Goal: Find specific page/section: Find specific page/section

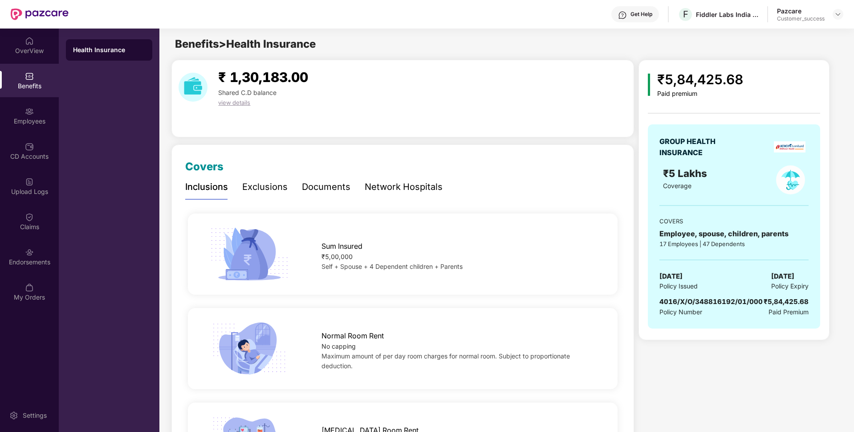
scroll to position [75, 0]
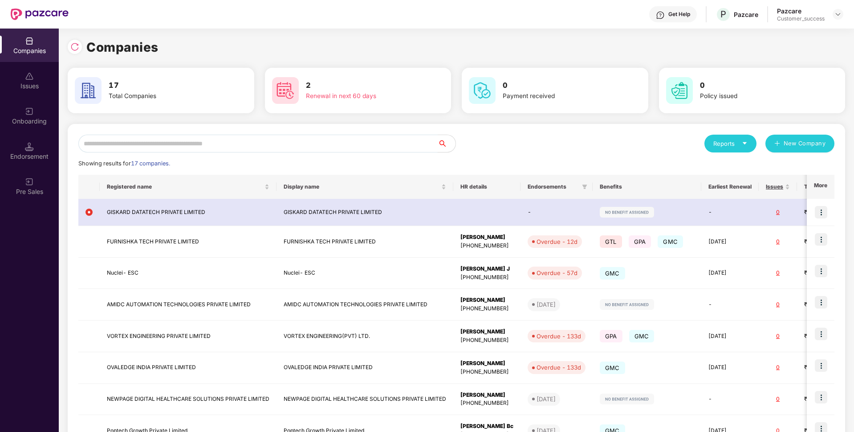
click at [218, 147] on input "text" at bounding box center [257, 144] width 359 height 18
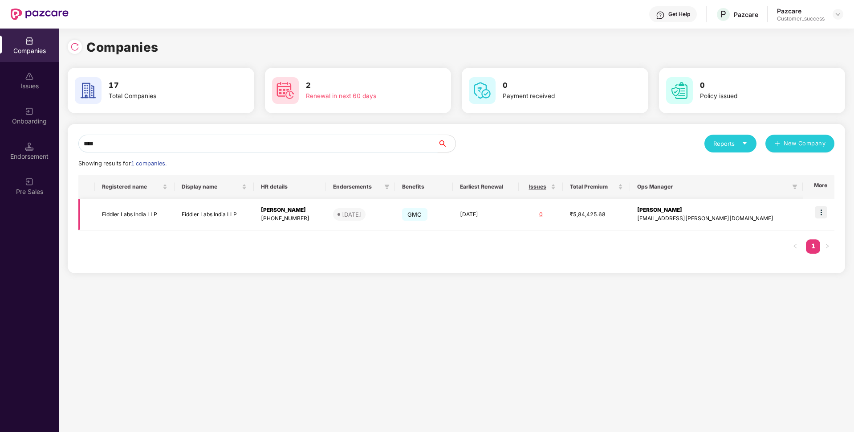
type input "****"
click at [124, 215] on td "Fiddler Labs India LLP" at bounding box center [135, 215] width 80 height 32
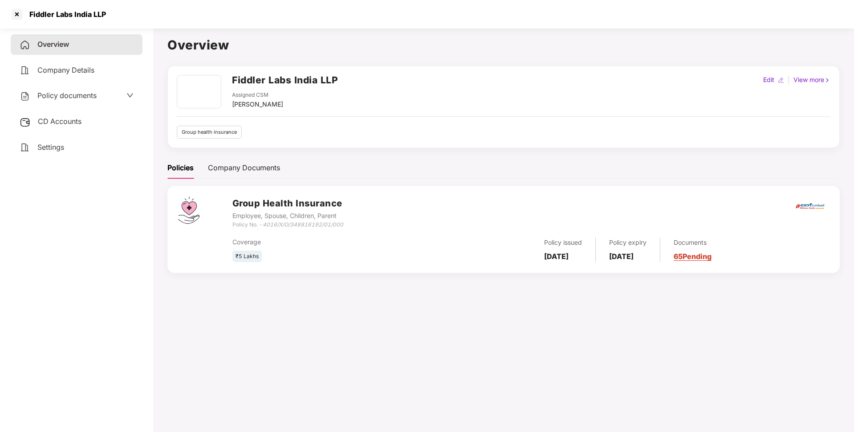
click at [91, 98] on span "Policy documents" at bounding box center [66, 95] width 59 height 9
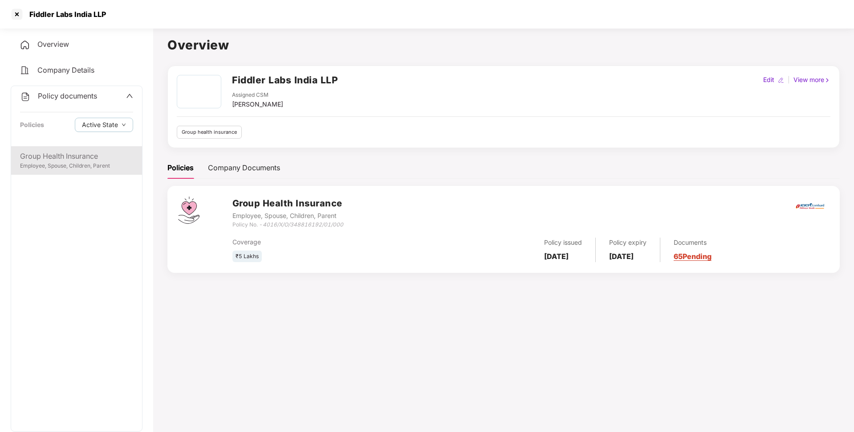
click at [85, 153] on div "Group Health Insurance" at bounding box center [76, 156] width 113 height 11
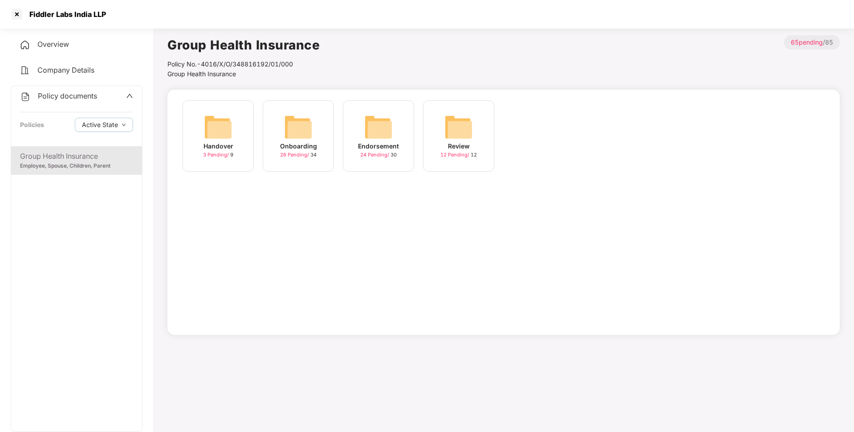
click at [286, 127] on img at bounding box center [298, 127] width 29 height 29
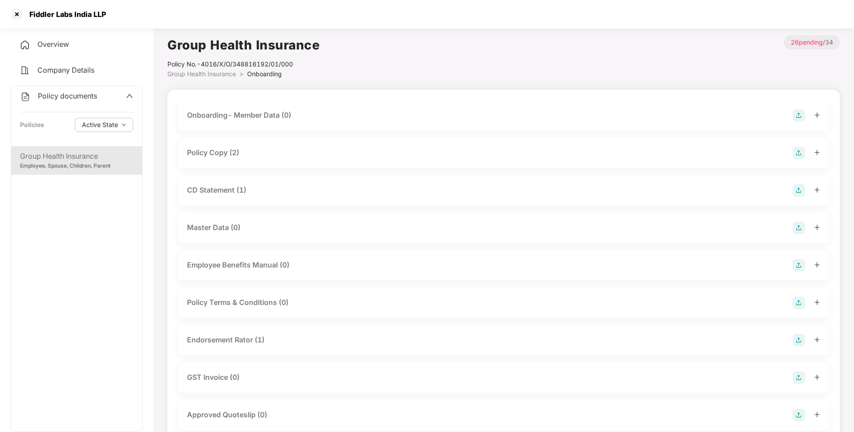
click at [209, 152] on div "Policy Copy (2)" at bounding box center [213, 152] width 52 height 11
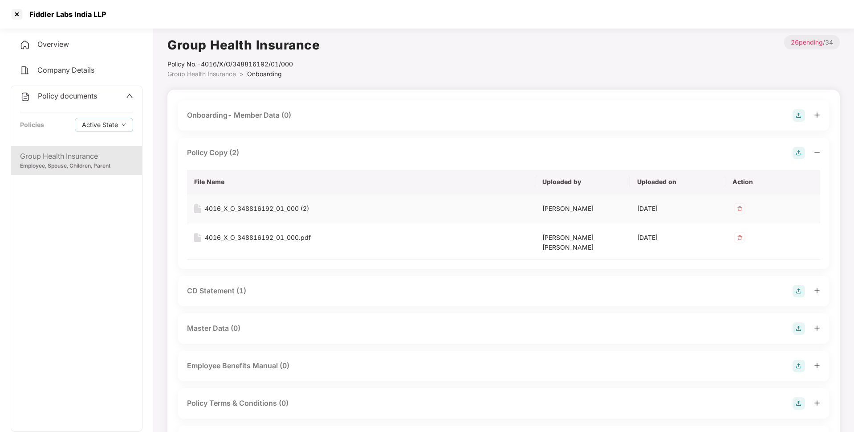
click at [244, 208] on div "4016_X_O_348816192_01_000 (2)" at bounding box center [257, 209] width 104 height 10
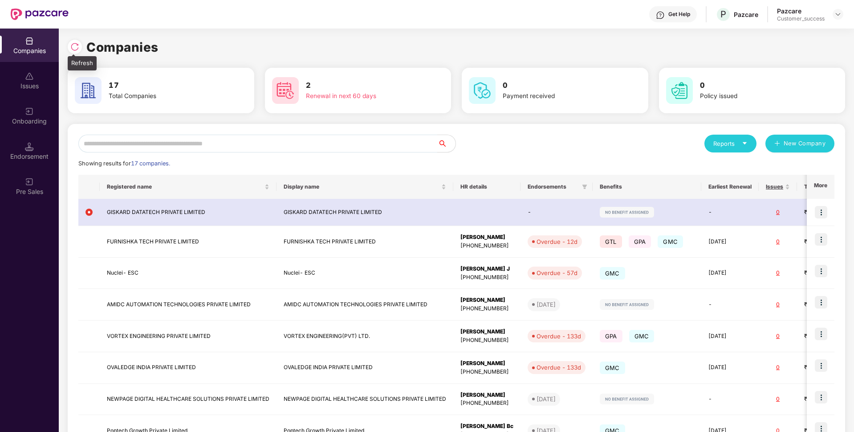
click at [78, 47] on img at bounding box center [74, 46] width 9 height 9
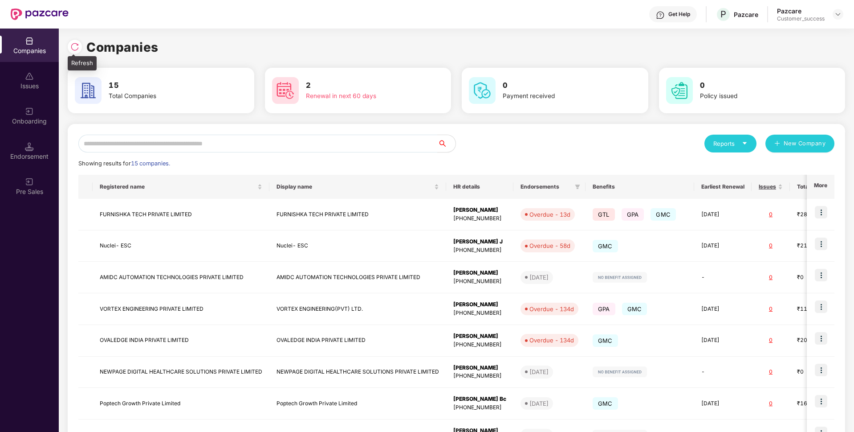
click at [72, 43] on img at bounding box center [74, 46] width 9 height 9
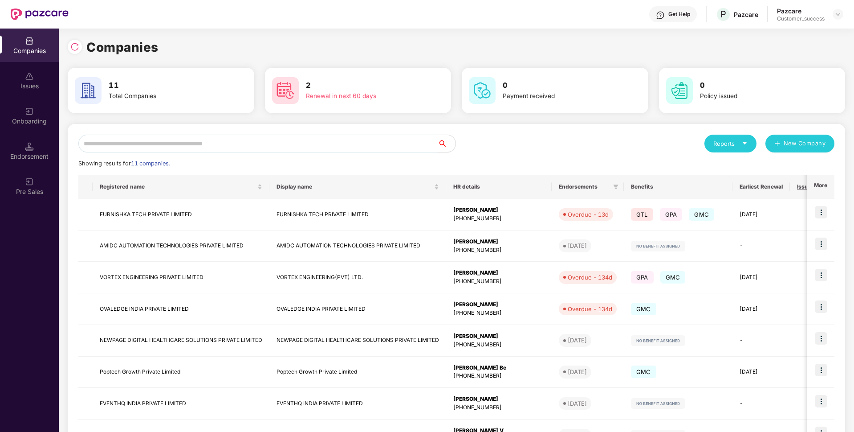
click at [125, 145] on input "text" at bounding box center [257, 144] width 359 height 18
type input "*"
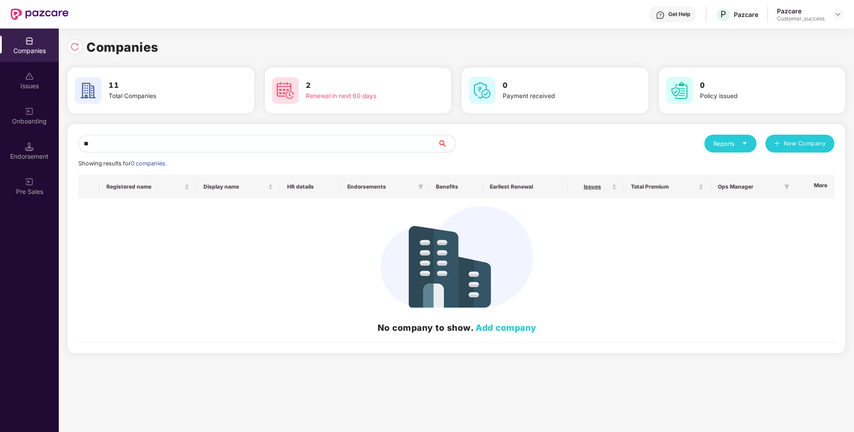
type input "*"
